Goal: Task Accomplishment & Management: Manage account settings

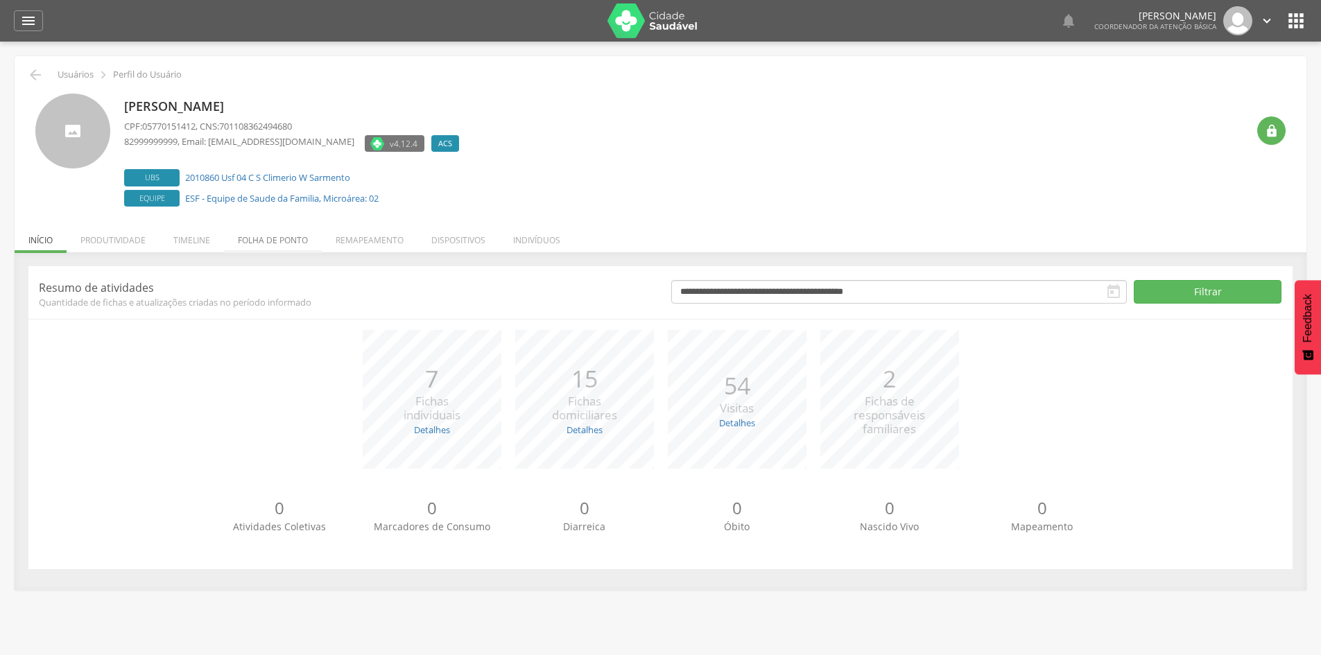
click at [264, 237] on li "Folha de ponto" at bounding box center [273, 236] width 98 height 33
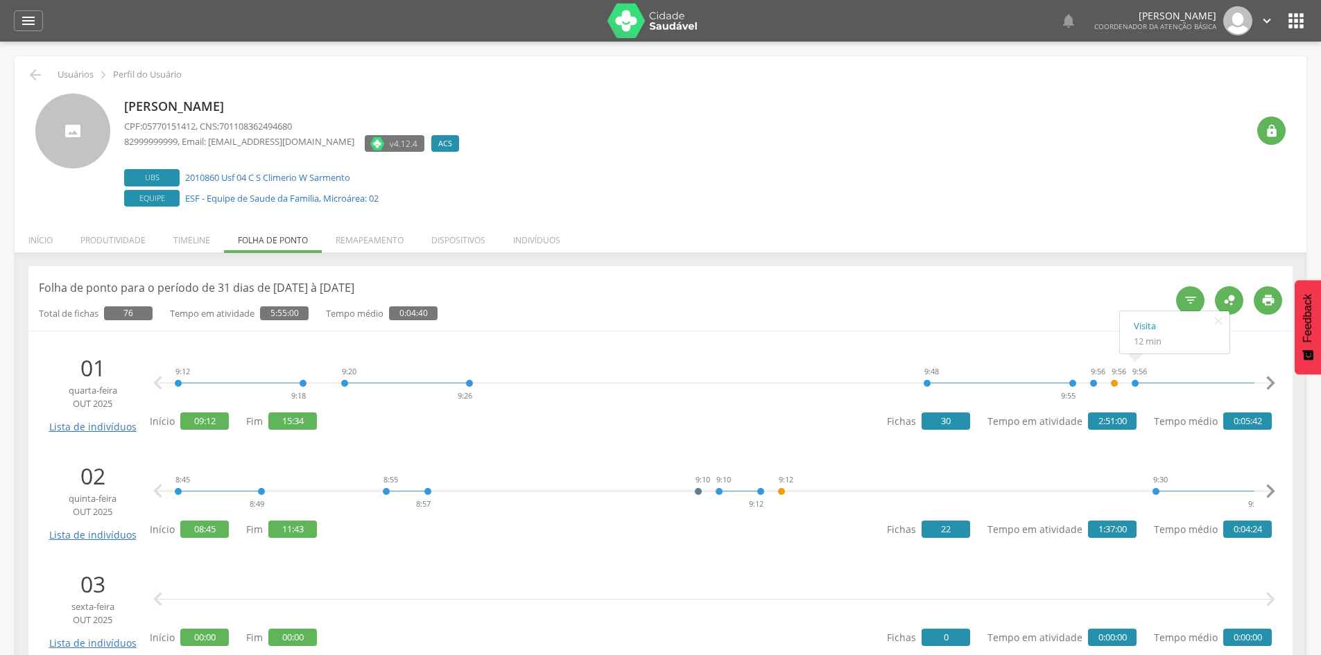
click at [1269, 378] on icon "" at bounding box center [1270, 383] width 28 height 28
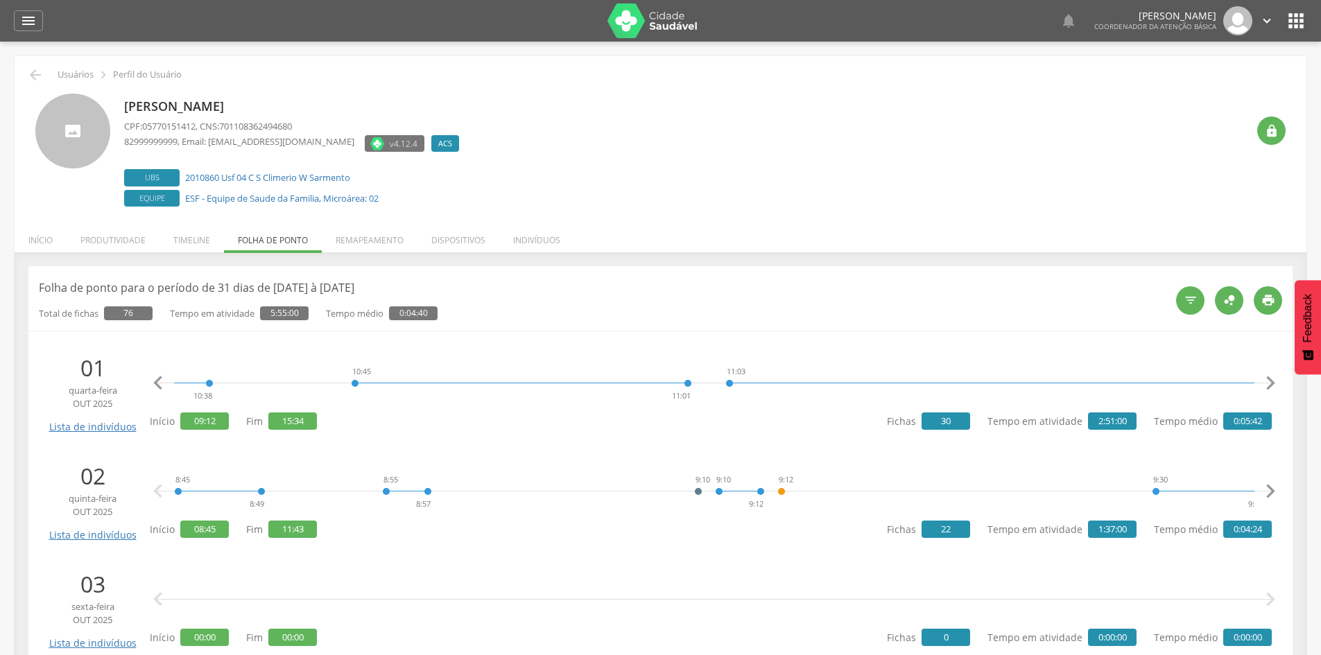
click at [1269, 378] on icon "" at bounding box center [1270, 383] width 28 height 28
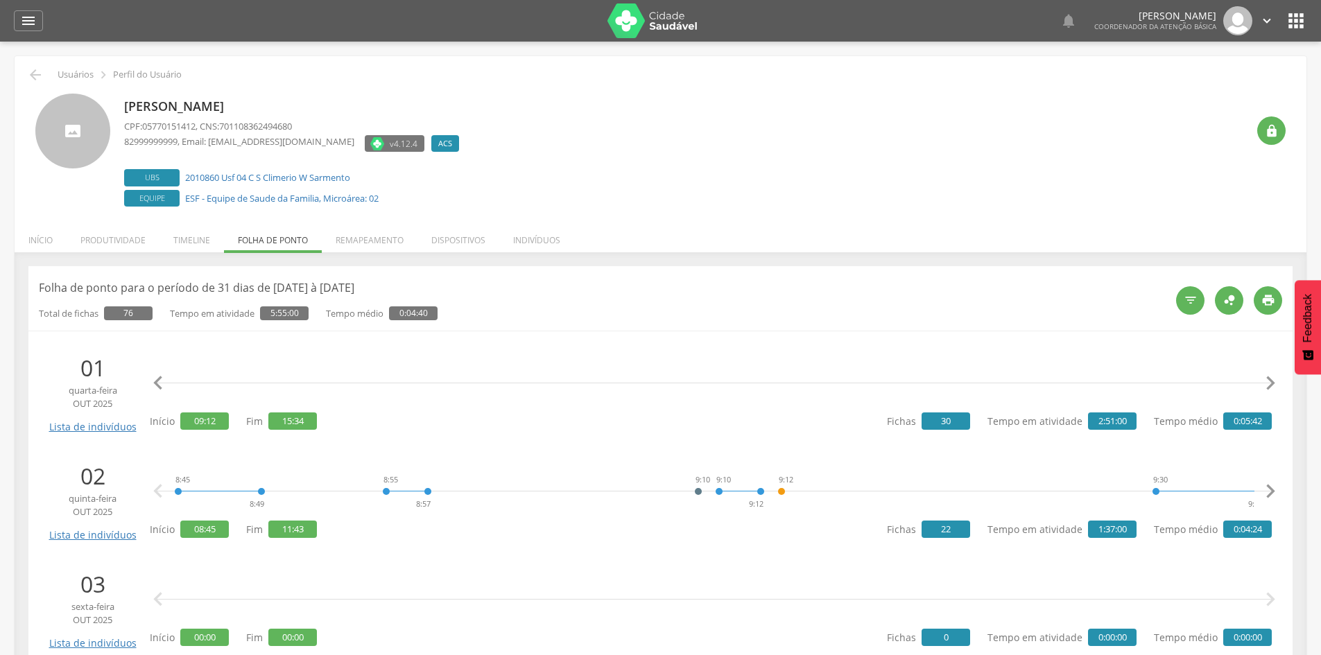
click at [1269, 378] on icon "" at bounding box center [1270, 383] width 28 height 28
click at [1271, 497] on icon "" at bounding box center [1270, 492] width 28 height 28
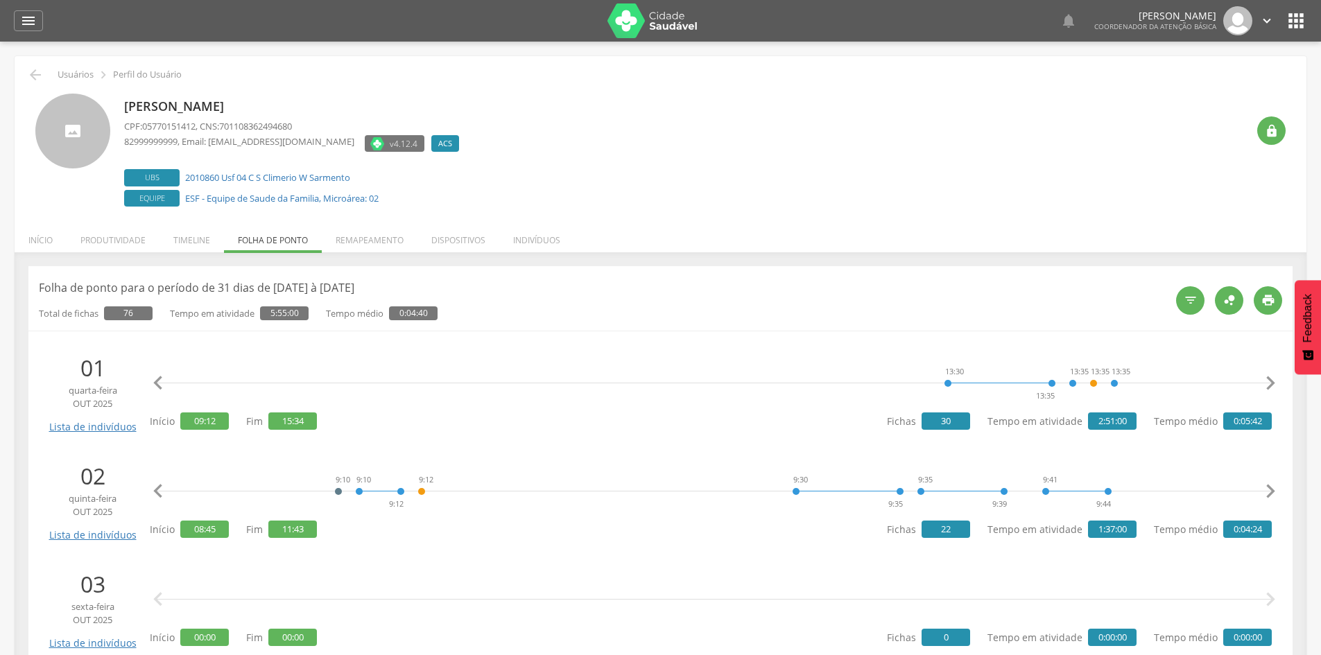
click at [1271, 497] on icon "" at bounding box center [1270, 492] width 28 height 28
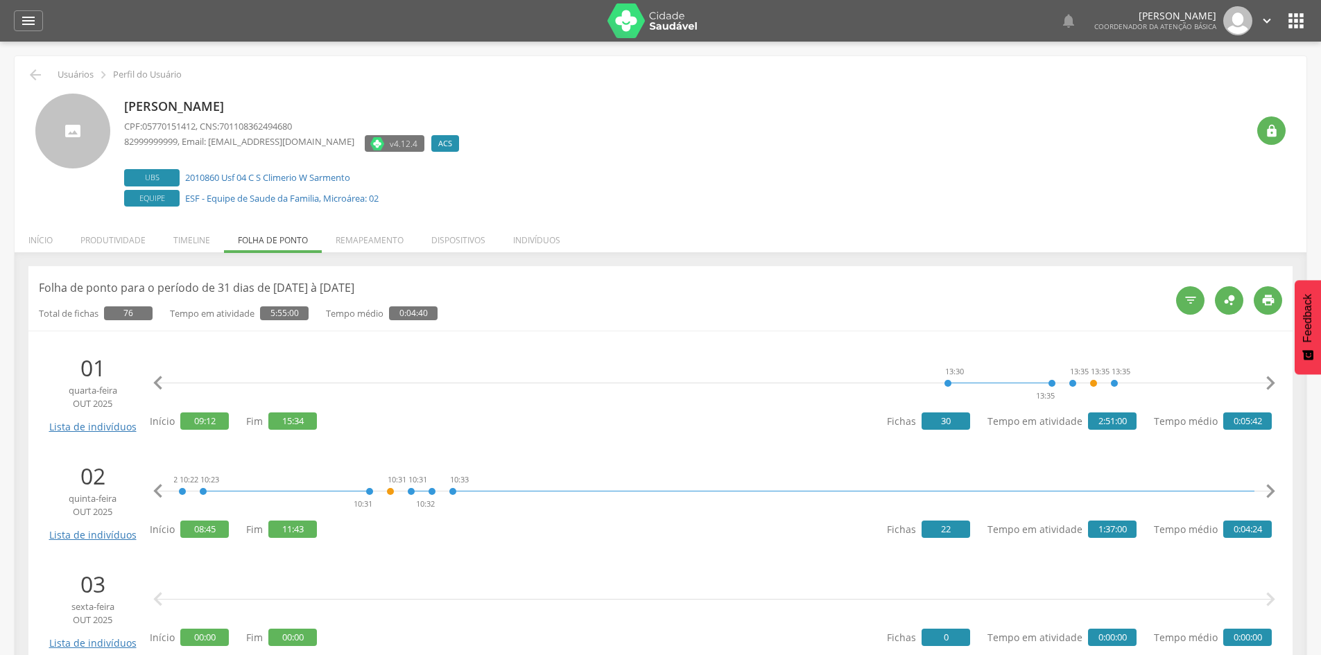
click at [1271, 497] on icon "" at bounding box center [1270, 492] width 28 height 28
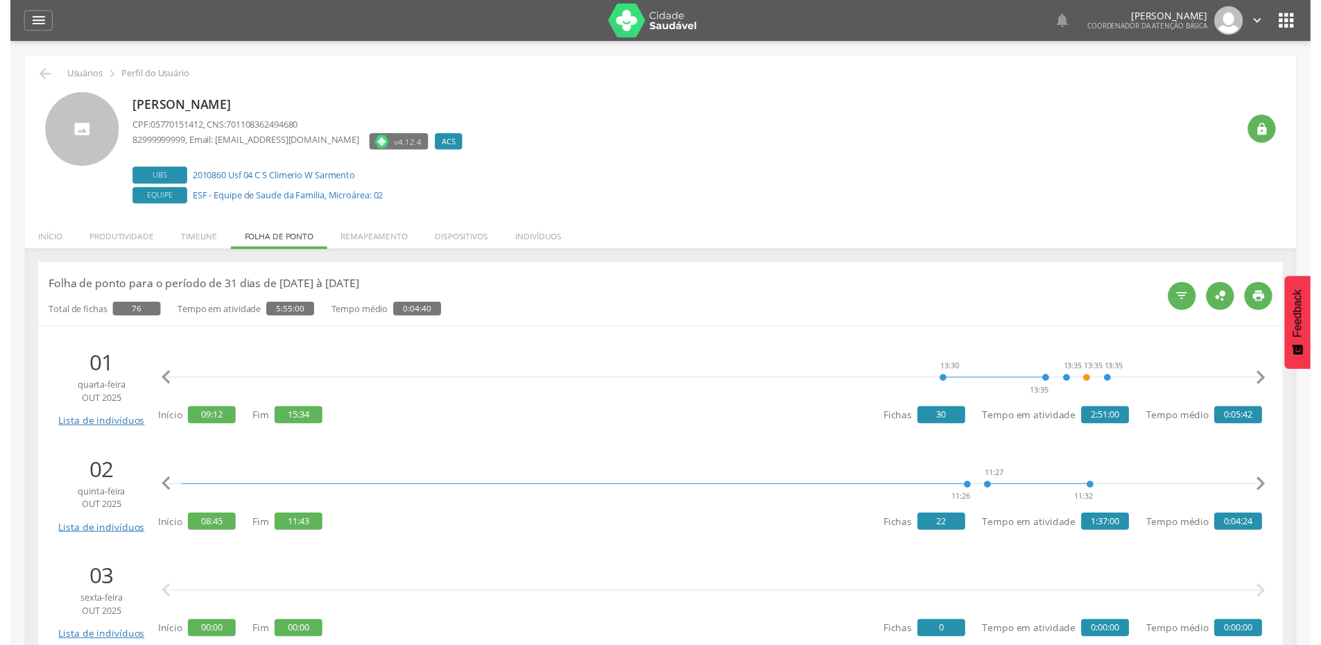
scroll to position [0, 2817]
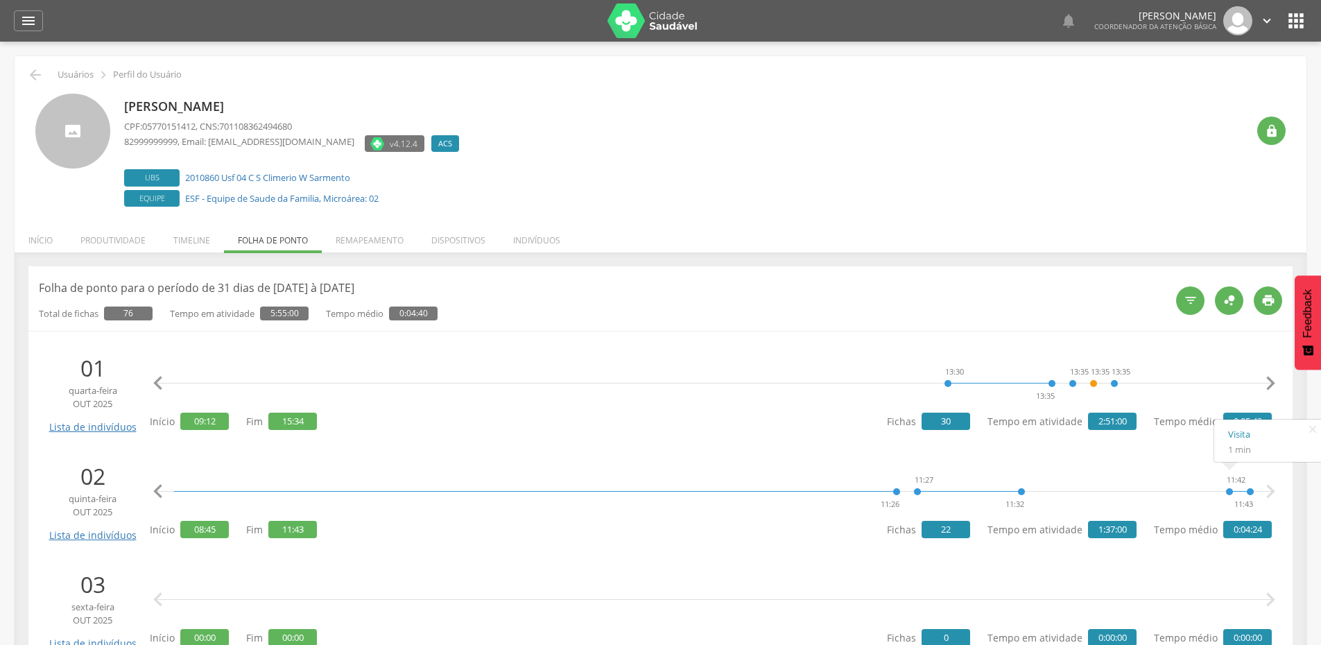
click at [1269, 492] on icon "" at bounding box center [1270, 492] width 28 height 28
click at [1268, 495] on icon "" at bounding box center [1270, 492] width 28 height 28
click at [1272, 489] on icon "" at bounding box center [1270, 492] width 28 height 28
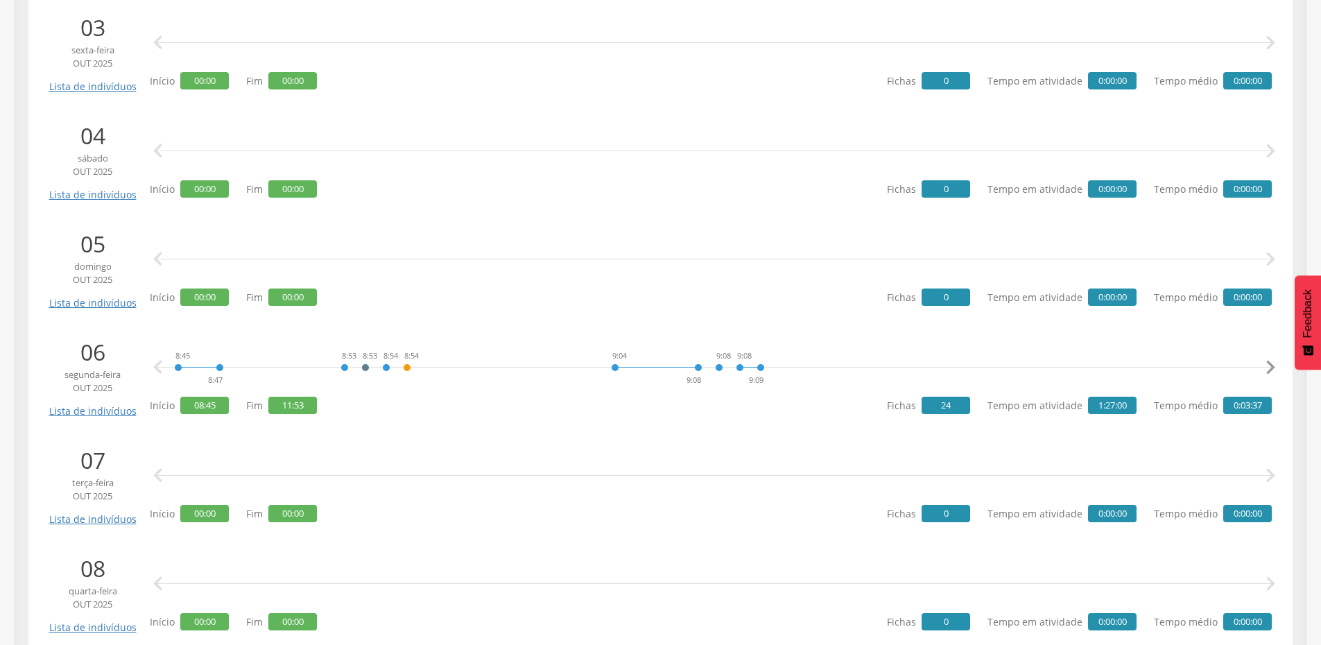
scroll to position [573, 0]
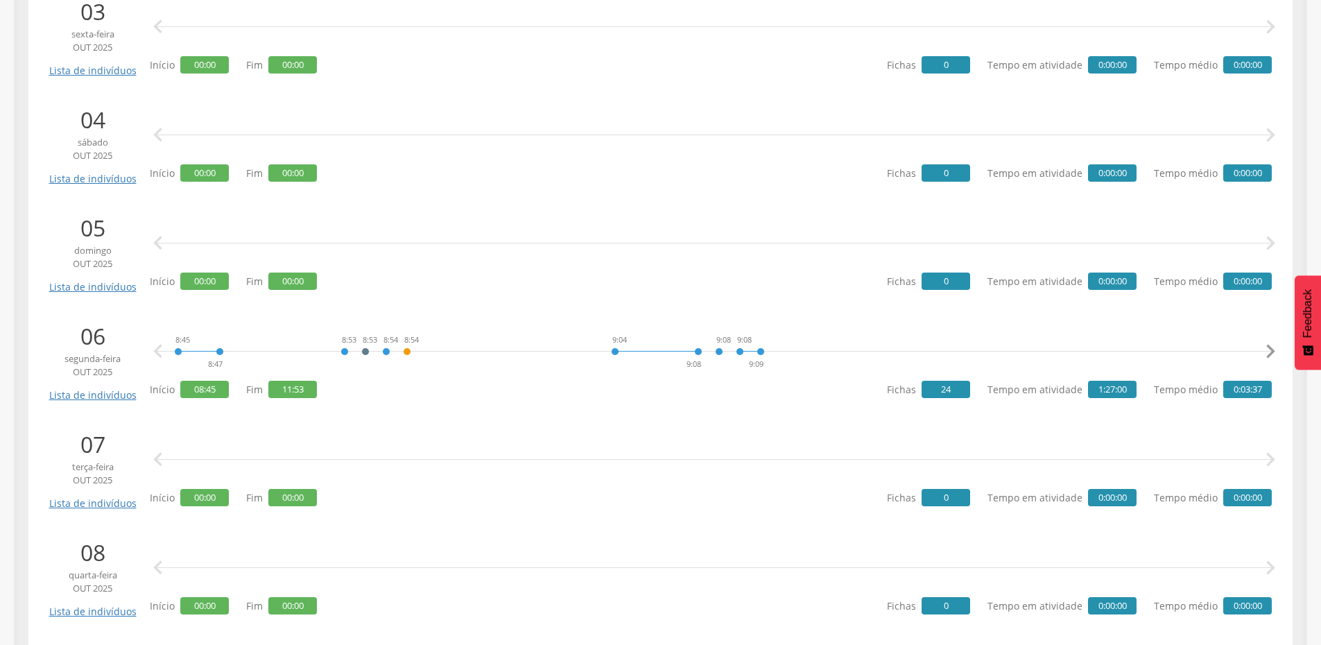
click at [1271, 349] on icon "" at bounding box center [1270, 352] width 28 height 28
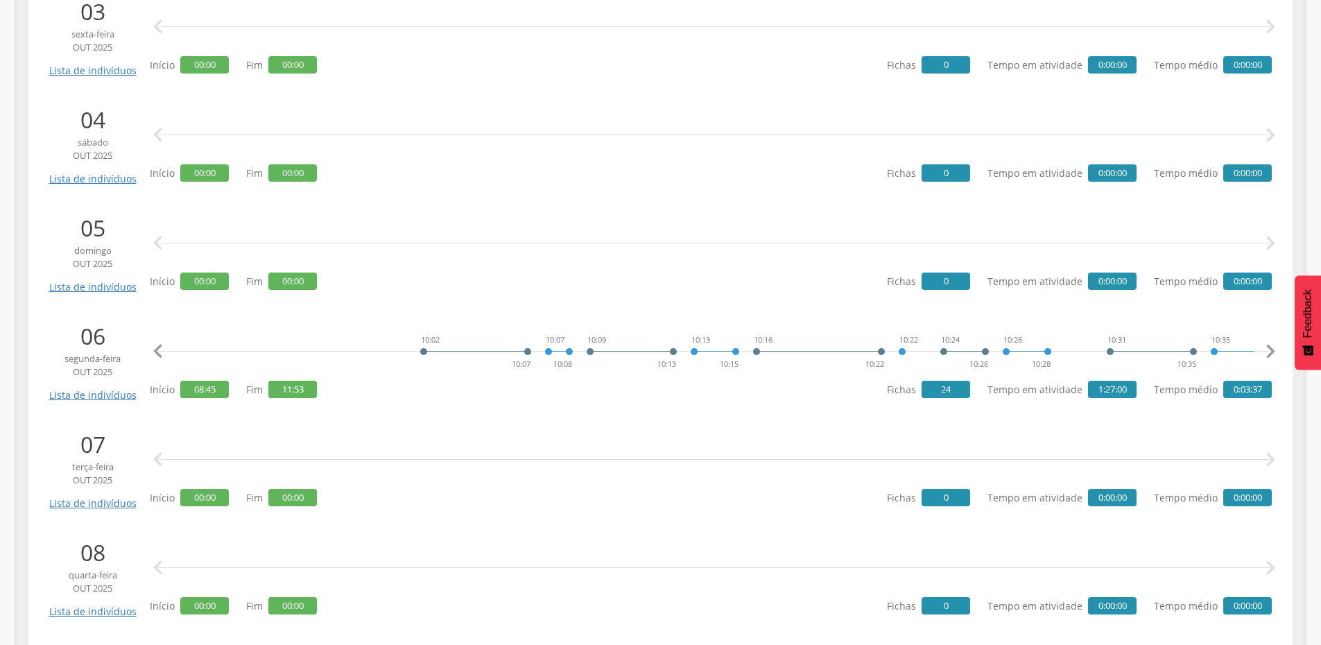
click at [1271, 349] on icon "" at bounding box center [1270, 352] width 28 height 28
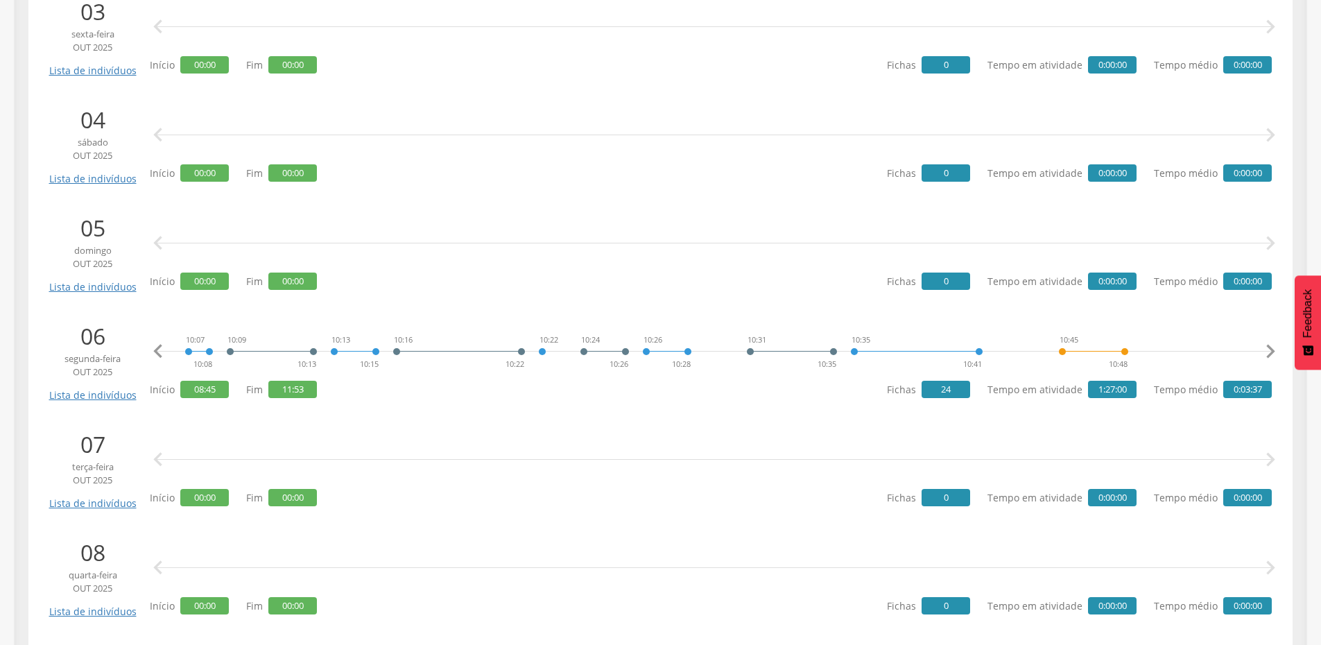
click at [1271, 349] on icon "" at bounding box center [1270, 352] width 28 height 28
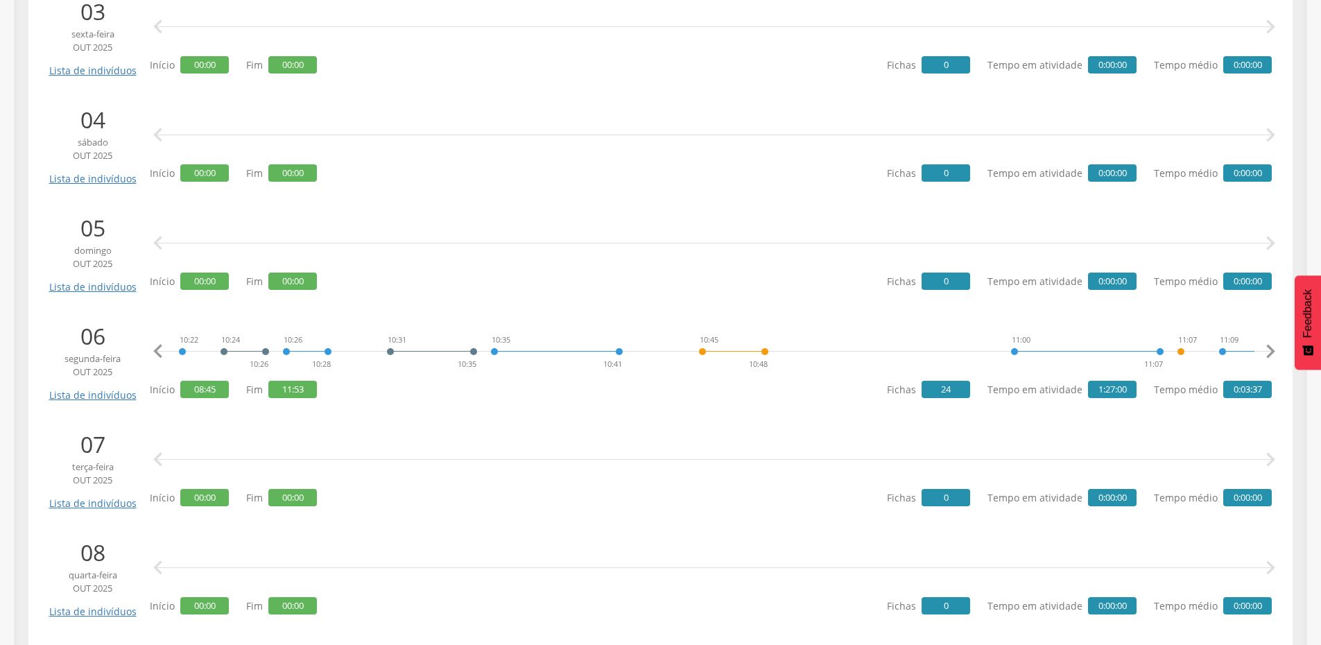
click at [1271, 349] on icon "" at bounding box center [1270, 352] width 28 height 28
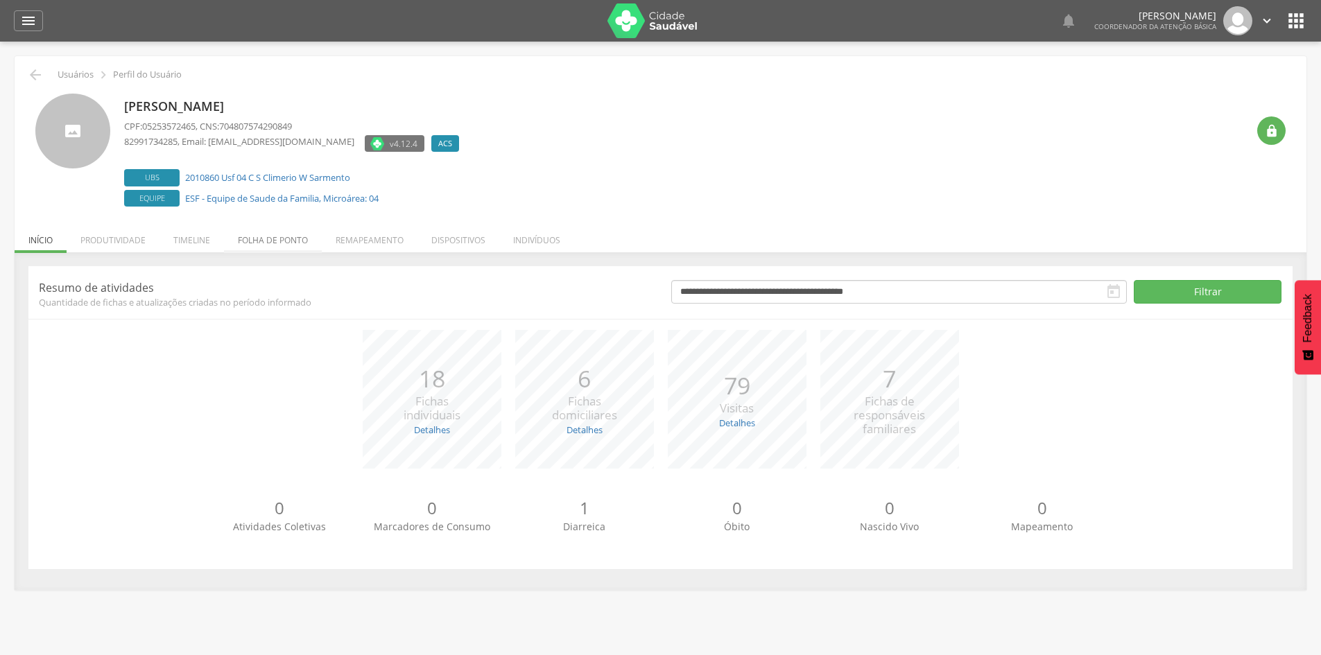
click at [301, 241] on li "Folha de ponto" at bounding box center [273, 236] width 98 height 33
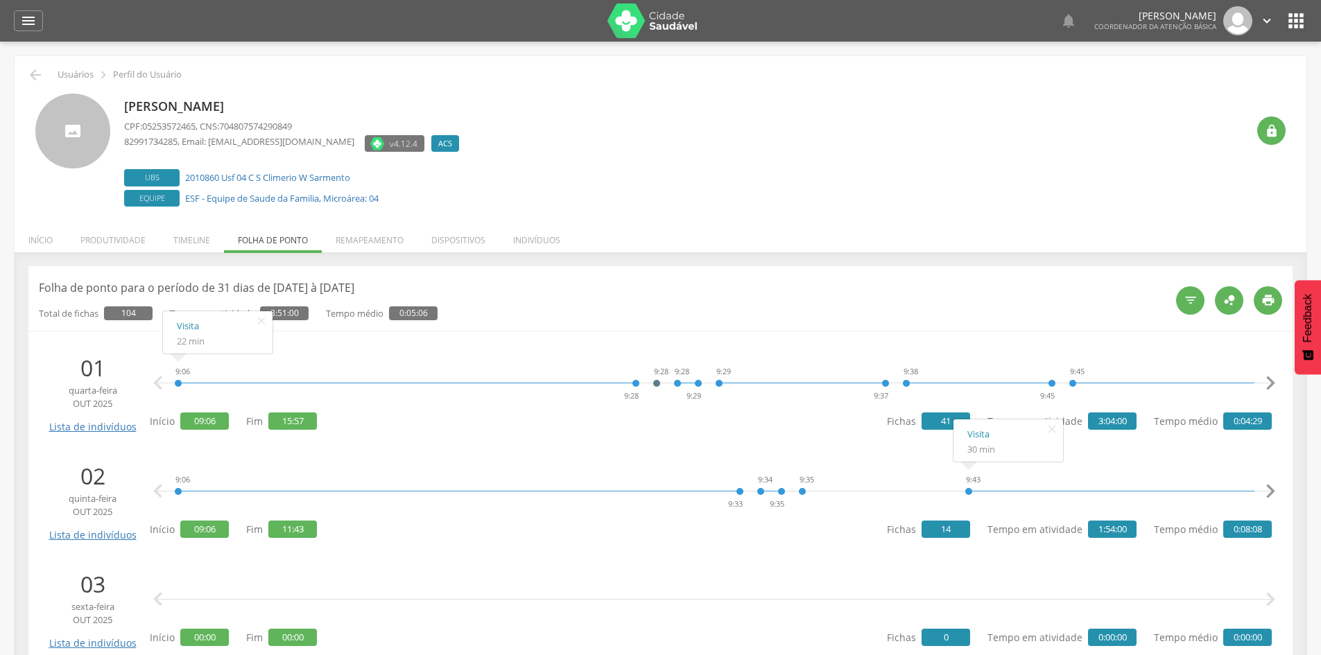
click at [1271, 380] on icon "" at bounding box center [1270, 383] width 28 height 28
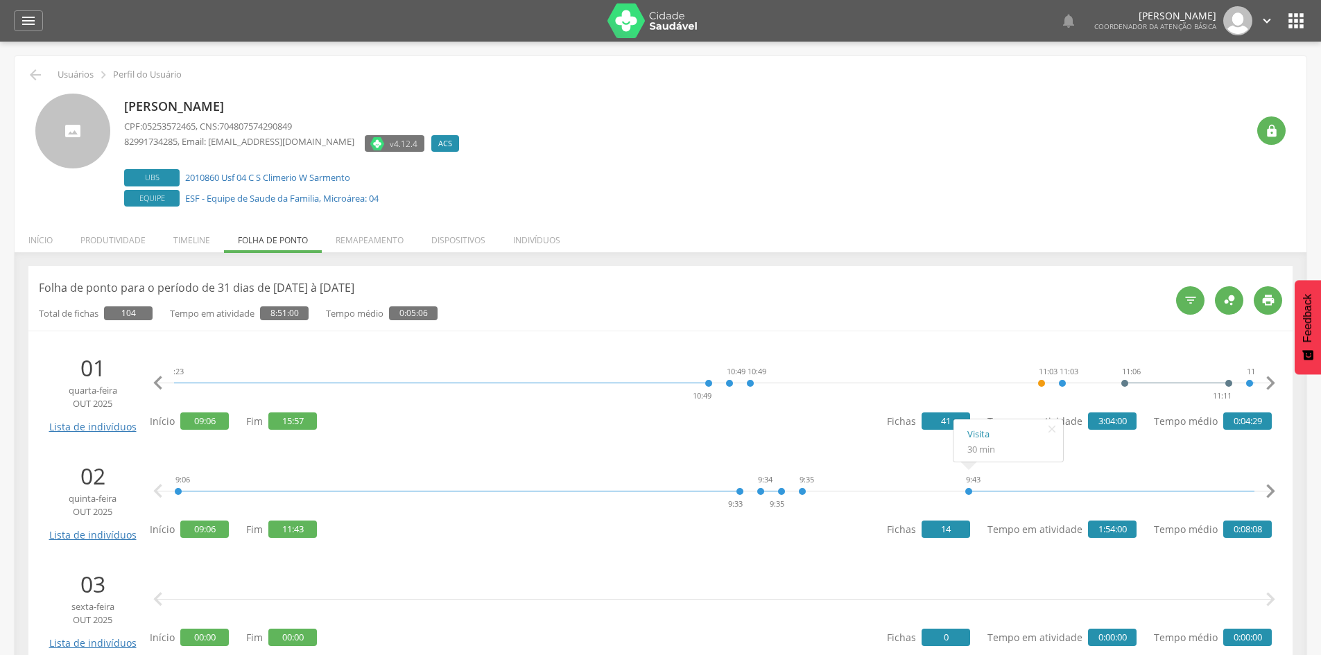
click at [1271, 380] on icon "" at bounding box center [1270, 383] width 28 height 28
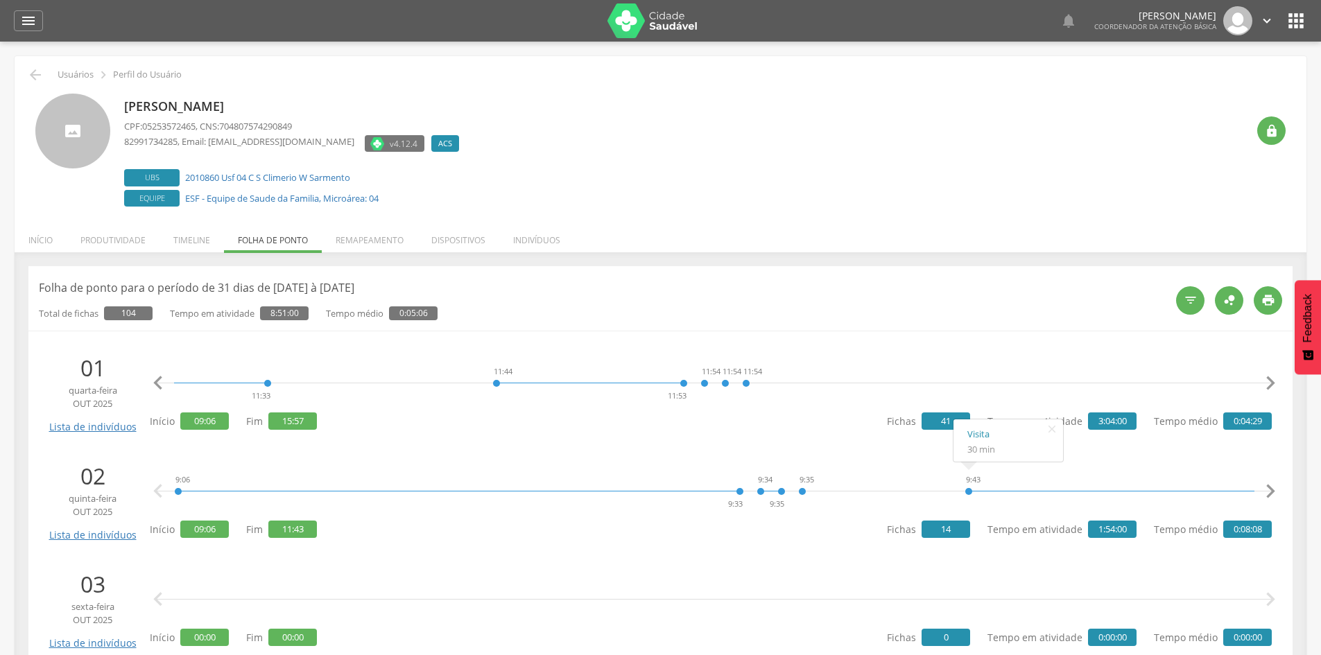
click at [1271, 380] on icon "" at bounding box center [1270, 383] width 28 height 28
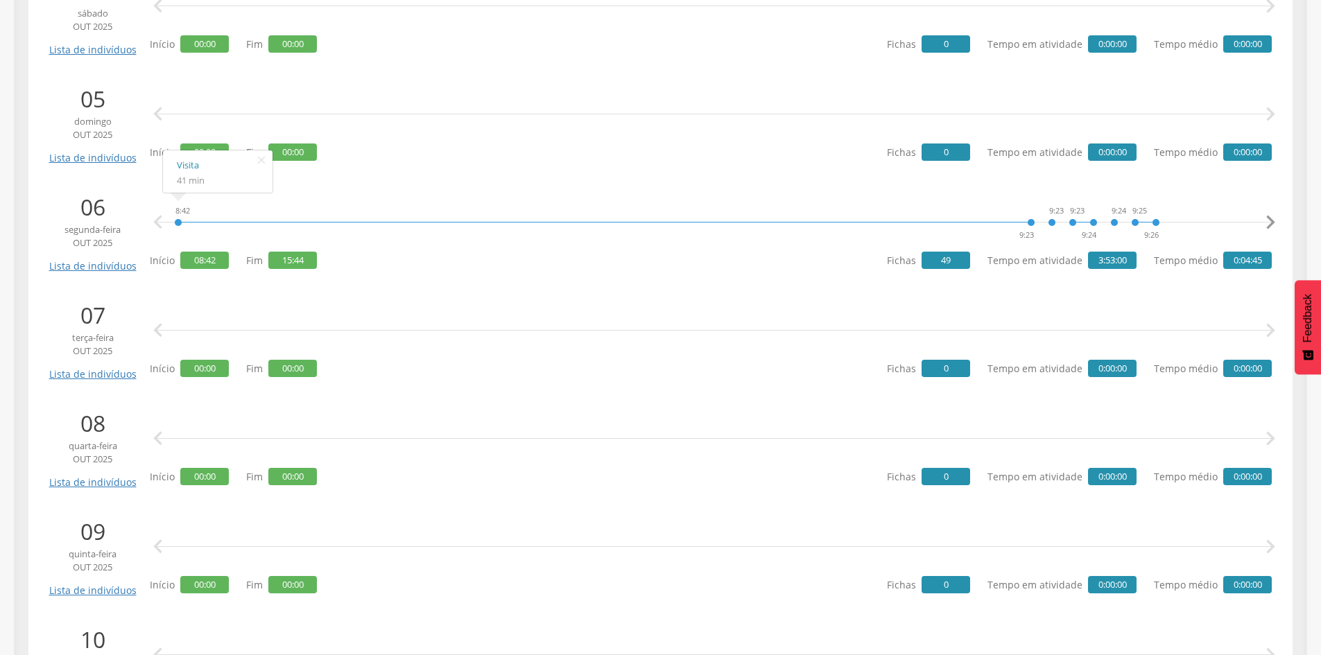
scroll to position [720, 0]
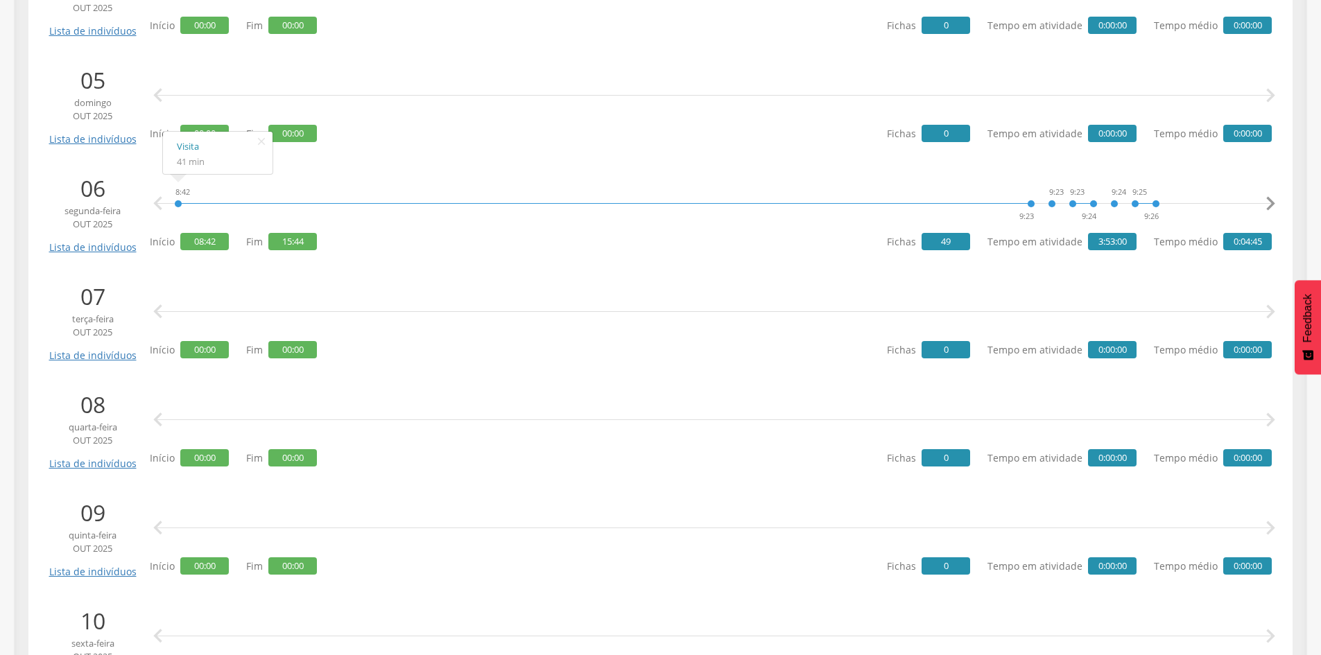
click at [1269, 199] on icon "" at bounding box center [1270, 204] width 28 height 28
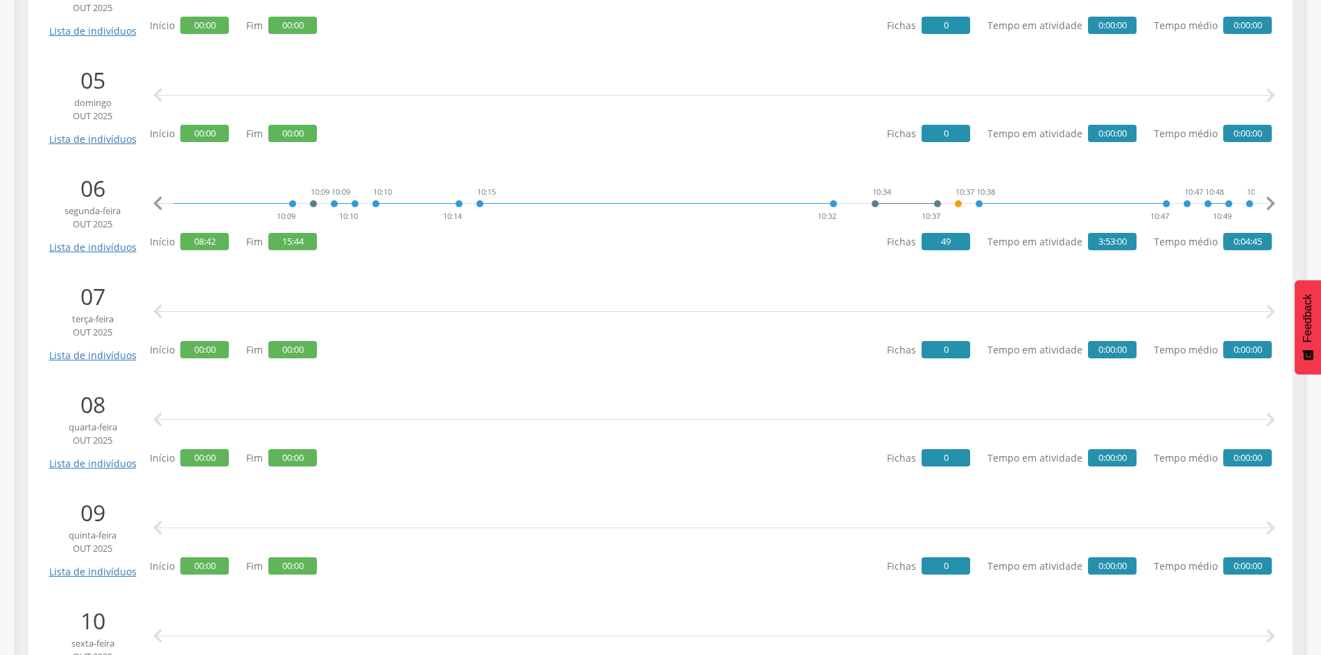
click at [1269, 199] on icon "" at bounding box center [1270, 204] width 28 height 28
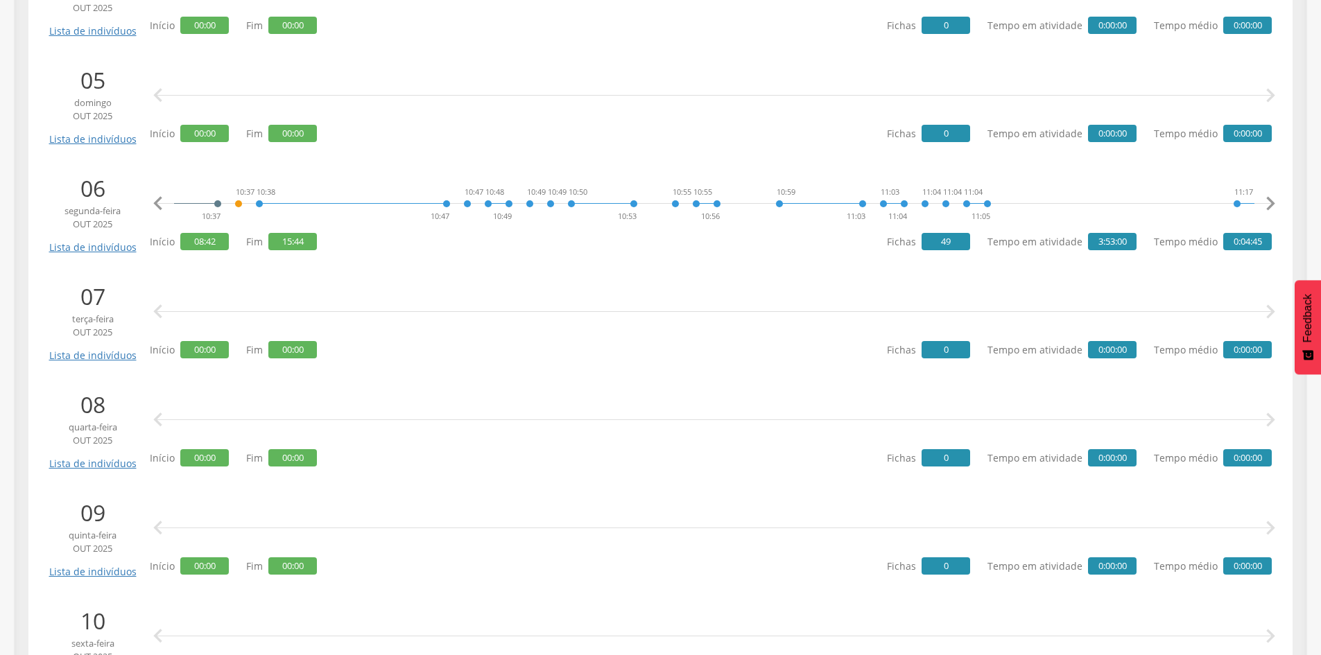
click at [1269, 199] on icon "" at bounding box center [1270, 204] width 28 height 28
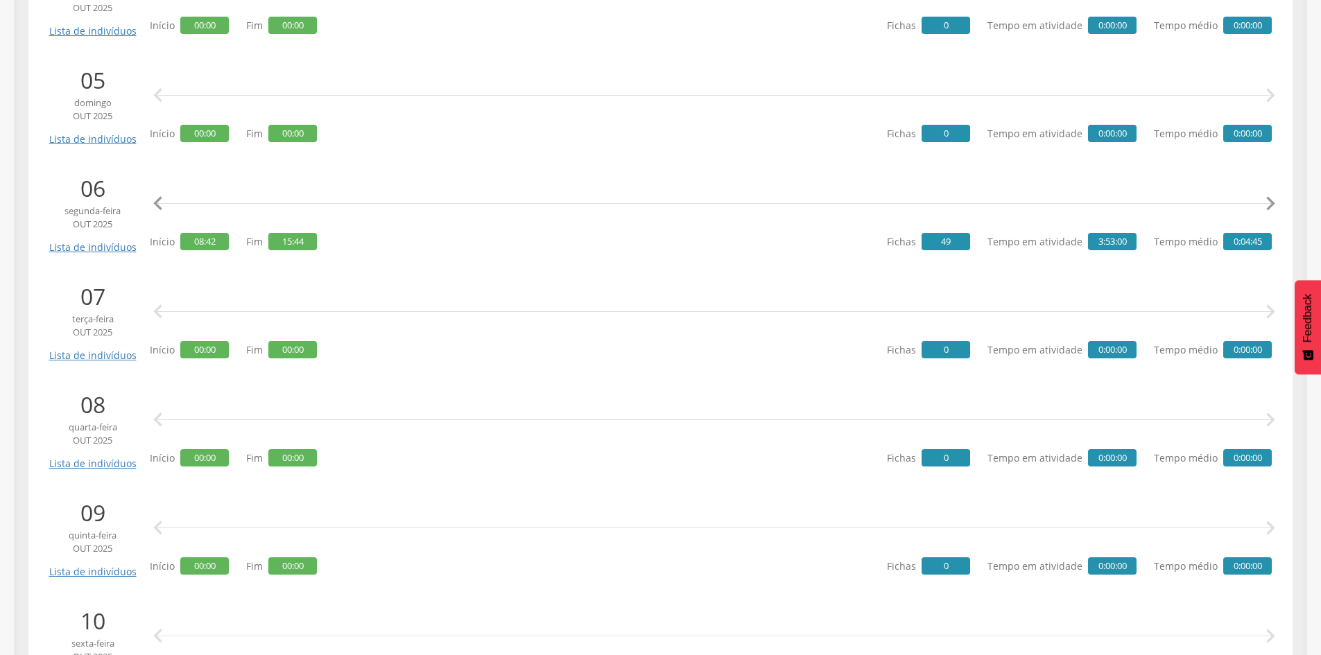
click at [1269, 199] on icon "" at bounding box center [1270, 204] width 28 height 28
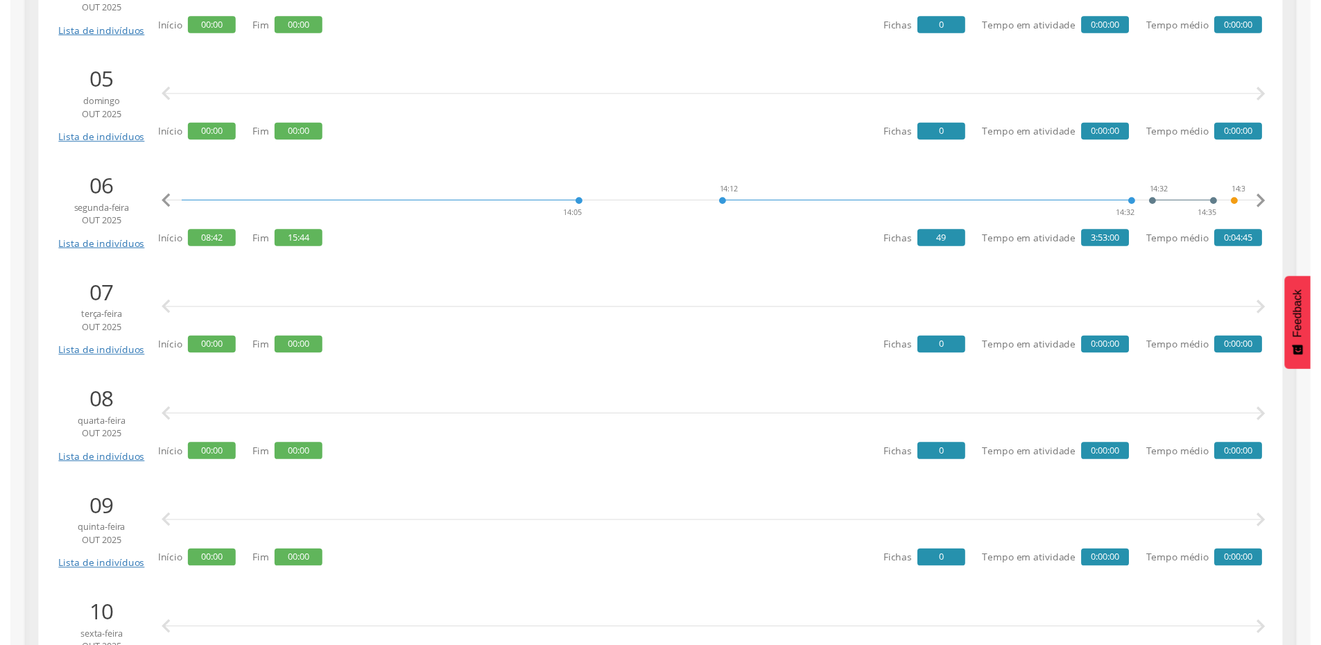
scroll to position [0, 5756]
